Goal: Task Accomplishment & Management: Complete application form

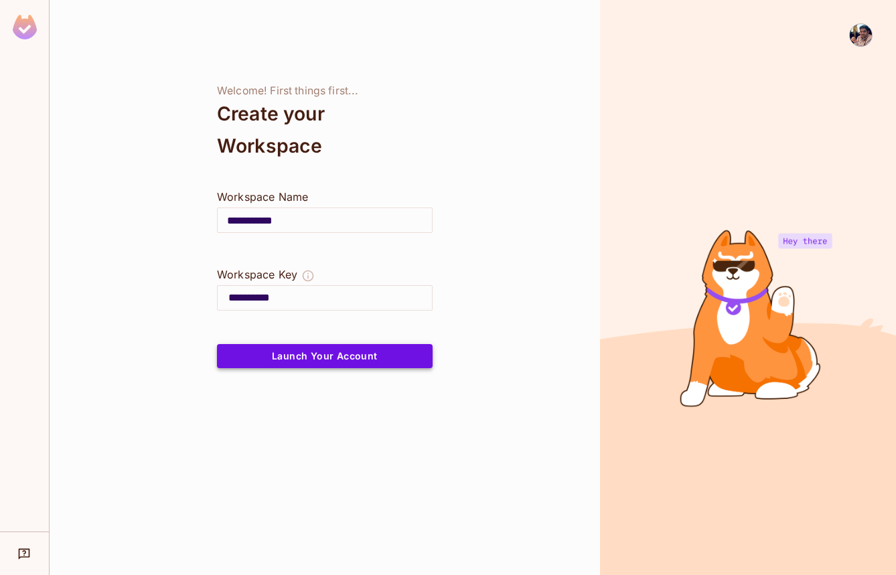
click at [304, 358] on button "Launch Your Account" at bounding box center [325, 356] width 216 height 24
